Goal: Unclear

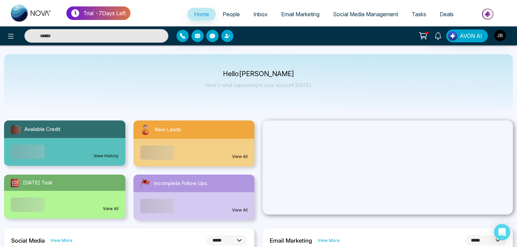
select select "*"
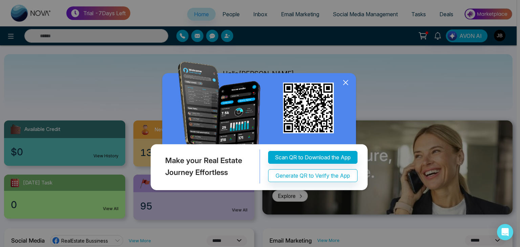
click at [347, 82] on icon at bounding box center [346, 83] width 10 height 10
